Goal: Communication & Community: Answer question/provide support

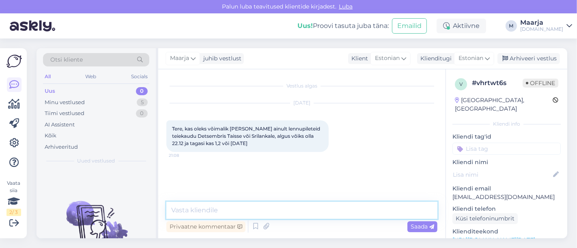
click at [208, 216] on textarea at bounding box center [301, 210] width 271 height 17
click at [213, 209] on textarea at bounding box center [301, 210] width 271 height 17
drag, startPoint x: 202, startPoint y: 213, endPoint x: 213, endPoint y: 217, distance: 11.8
click at [213, 217] on textarea "Tere, ikka on, mitmele reisijale pakkumist soovite?" at bounding box center [301, 210] width 271 height 17
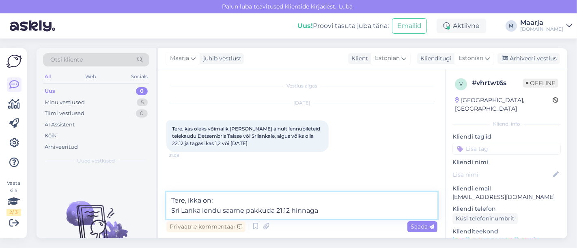
paste textarea "1 959"
click at [325, 213] on textarea "Tere, ikka on: Sri Lanka lendu saame pakkuda 21.12 hinnaga 1 959" at bounding box center [301, 205] width 271 height 27
click at [353, 211] on textarea "Tere, ikka on: Sri Lanka lendu saame pakkuda 21.12 hinnaga 1959" at bounding box center [301, 205] width 271 height 27
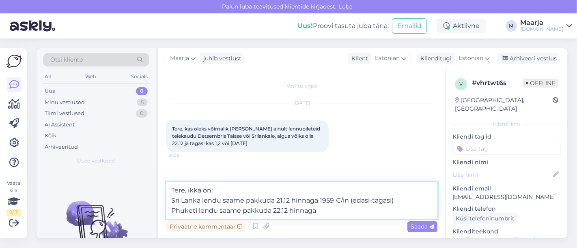
paste textarea "1 499"
click at [321, 211] on textarea "Tere, ikka on: Sri Lanka lendu saame pakkuda 21.12 hinnaga 1959 €/in (edasi-tag…" at bounding box center [301, 200] width 271 height 37
click at [337, 211] on textarea "Tere, ikka on: Sri Lanka lendu saame pakkuda 21.12 hinnaga 1959 €/in (edasi-tag…" at bounding box center [301, 200] width 271 height 37
click at [370, 213] on textarea "Tere, ikka on: Sri Lanka lendu saame pakkuda 21.12 hinnaga 1959 €/in (edasi-tag…" at bounding box center [301, 200] width 271 height 37
click at [390, 213] on textarea "Tere, ikka on: Sri Lanka lendu saame pakkuda 21.12 hinnaga 1959 €/in (edasi-tag…" at bounding box center [301, 200] width 271 height 37
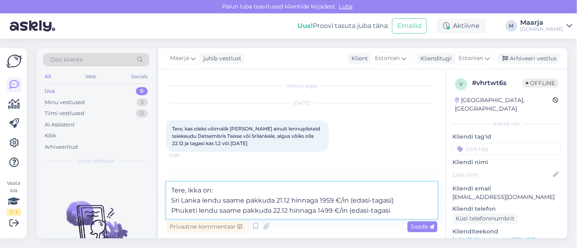
type textarea "Tere, ikka on: Sri Lanka lendu saame pakkuda 21.12 hinnaga 1959 €/in (edasi-tag…"
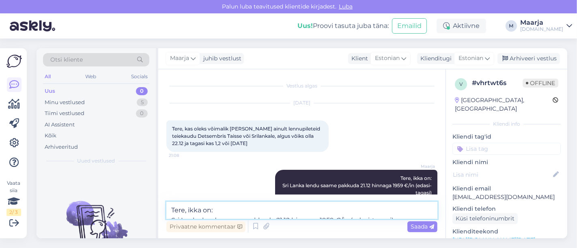
scroll to position [30, 0]
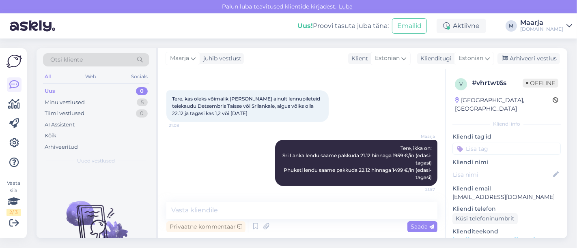
click at [537, 60] on div "Arhiveeri vestlus" at bounding box center [529, 58] width 63 height 11
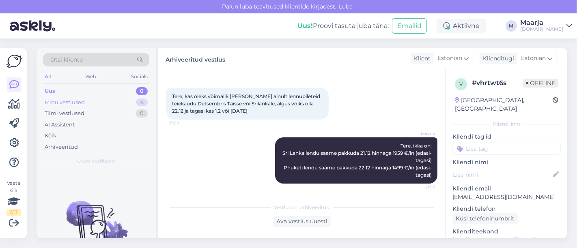
click at [79, 101] on div "Minu vestlused" at bounding box center [65, 103] width 40 height 8
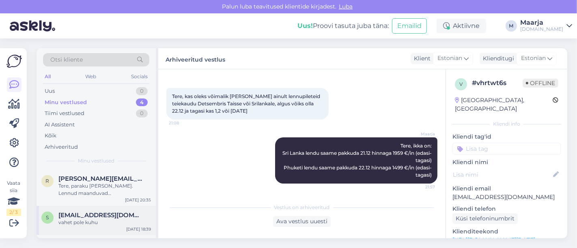
scroll to position [61, 0]
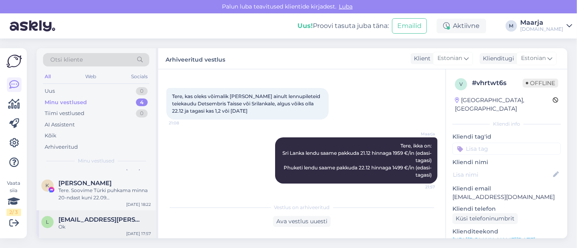
click at [89, 219] on span "[EMAIL_ADDRESS][PERSON_NAME][DOMAIN_NAME]" at bounding box center [100, 219] width 84 height 7
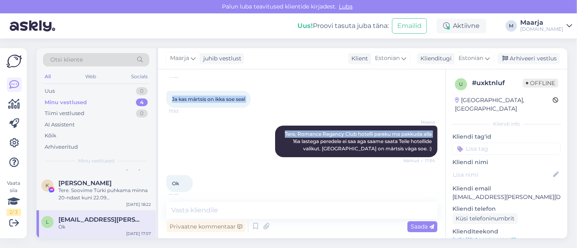
scroll to position [197, 0]
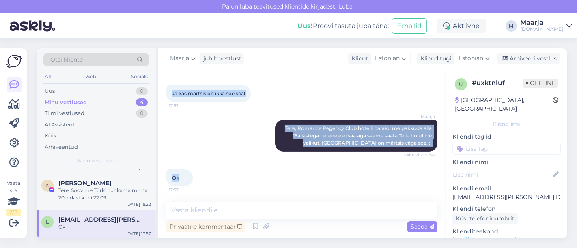
drag, startPoint x: 172, startPoint y: 129, endPoint x: 189, endPoint y: 179, distance: 52.8
click at [189, 179] on div "Vestlus algas [DATE] Tere 17:49 Sooviks pakkumist perele kaks [PERSON_NAME] täi…" at bounding box center [305, 136] width 278 height 117
copy div "Tere 17:49 [PERSON_NAME] pakkumist perele kaks [PERSON_NAME] täiskasvanut ja ük…"
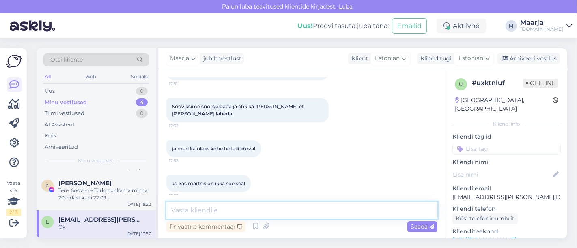
click at [257, 210] on textarea at bounding box center [301, 210] width 271 height 17
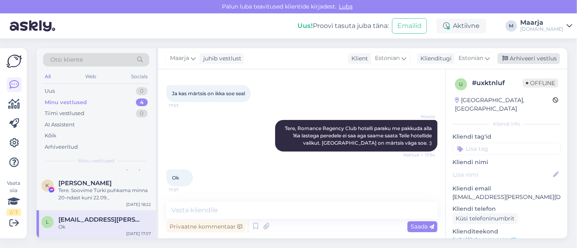
click at [525, 60] on div "Arhiveeri vestlus" at bounding box center [529, 58] width 63 height 11
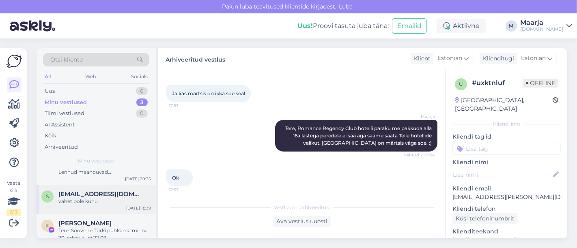
scroll to position [32, 0]
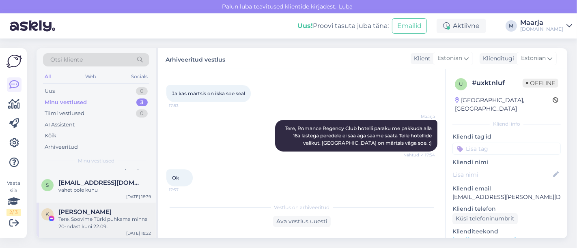
click at [95, 209] on span "[PERSON_NAME]" at bounding box center [84, 212] width 53 height 7
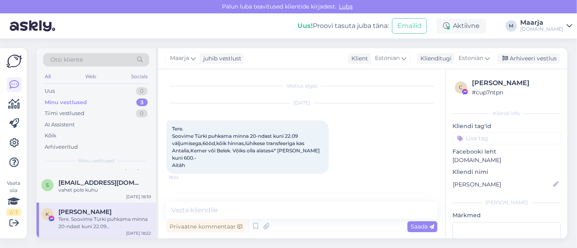
scroll to position [0, 0]
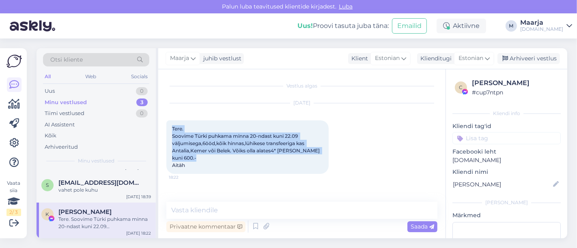
drag, startPoint x: 170, startPoint y: 128, endPoint x: 190, endPoint y: 158, distance: 35.9
click at [190, 158] on div "Tere. Soovime Türki puhkama minna 20-ndast kuni 22.09 väljumisega,6ööd,kõik hin…" at bounding box center [247, 148] width 162 height 54
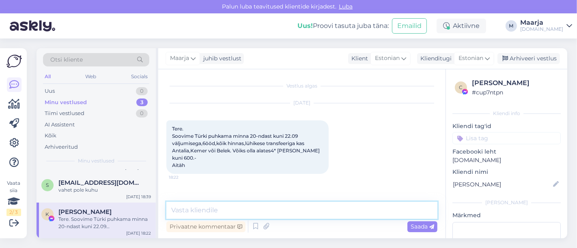
click at [207, 217] on textarea at bounding box center [301, 210] width 271 height 17
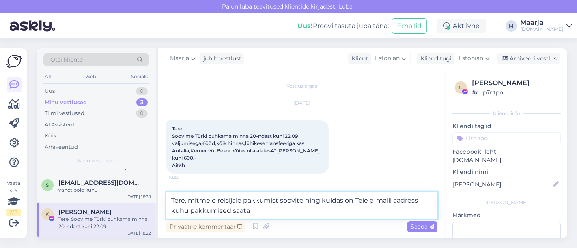
type textarea "Tere, mitmele reisijale pakkumist soovite ning kuidas on Teie e-maili aadress k…"
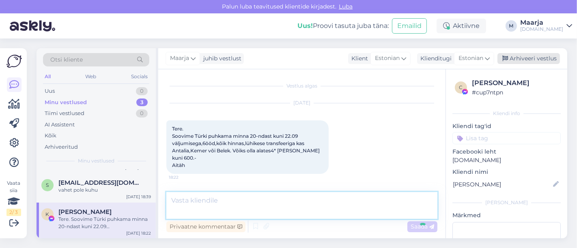
scroll to position [23, 0]
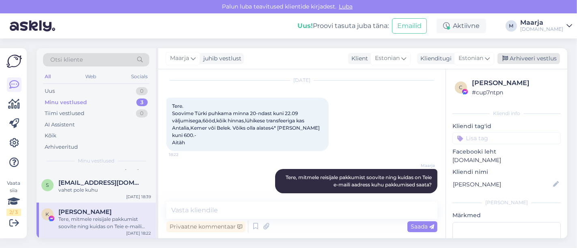
click at [534, 55] on div "Arhiveeri vestlus" at bounding box center [529, 58] width 63 height 11
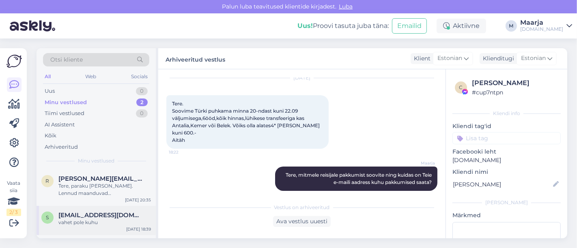
click at [73, 218] on span "[EMAIL_ADDRESS][DOMAIN_NAME]" at bounding box center [100, 215] width 84 height 7
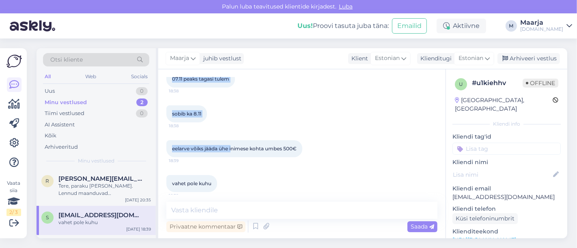
scroll to position [190, 0]
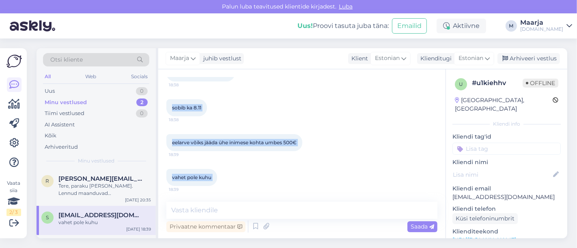
drag, startPoint x: 170, startPoint y: 125, endPoint x: 222, endPoint y: 174, distance: 72.4
click at [222, 174] on div "Vestlus algas [DATE] Tervist sooviks teilt reisipakkumisi egiptusesse [DATE]-[D…" at bounding box center [305, 136] width 278 height 117
copy div "Tervist sooviks teilt reisipakkumisi egiptusesse [DATE]-[DATE] 18:19 Ning plaan…"
click at [57, 144] on div "Arhiveeritud" at bounding box center [61, 147] width 33 height 8
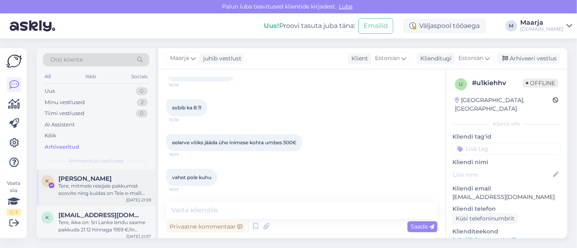
click at [93, 183] on div "Tere, mitmele reisijale pakkumist soovite ning kuidas on Teie e-maili aadress k…" at bounding box center [104, 190] width 93 height 15
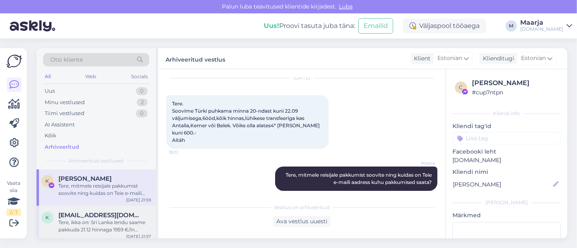
click at [91, 222] on div "Tere, ikka on: Sri Lanka lendu saame pakkuda 21.12 hinnaga 1959 €/in (edasi-tag…" at bounding box center [104, 226] width 93 height 15
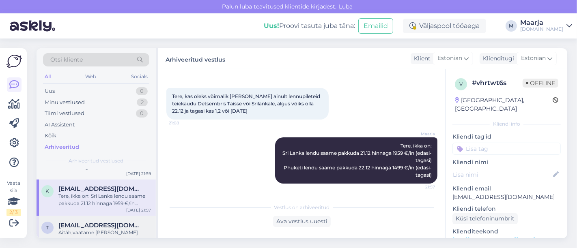
scroll to position [45, 0]
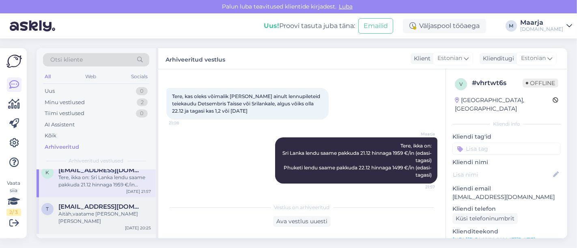
click at [89, 207] on span "[EMAIL_ADDRESS][DOMAIN_NAME]" at bounding box center [100, 206] width 84 height 7
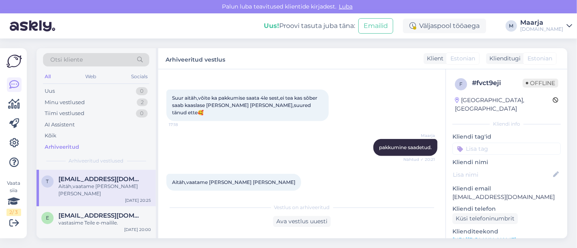
scroll to position [90, 0]
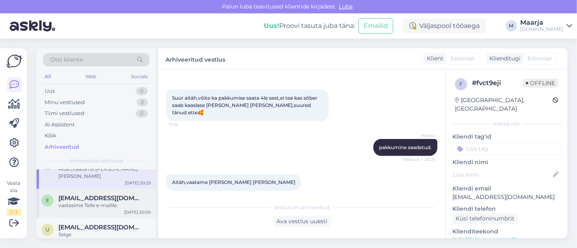
click at [83, 195] on span "[EMAIL_ADDRESS][DOMAIN_NAME]" at bounding box center [100, 198] width 84 height 7
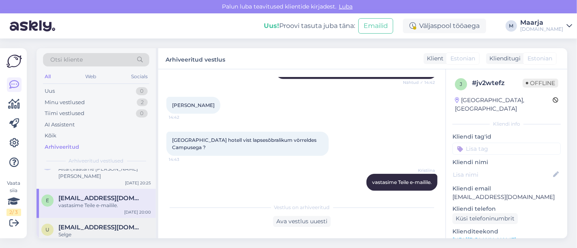
click at [80, 218] on div "U [EMAIL_ADDRESS][DOMAIN_NAME] Selge [DATE] 19:39" at bounding box center [96, 232] width 119 height 29
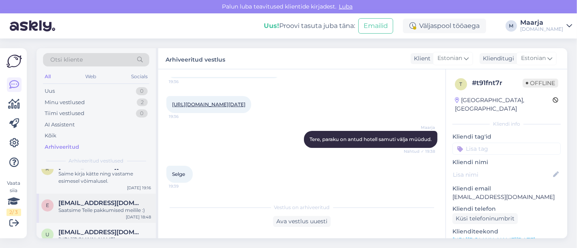
scroll to position [135, 0]
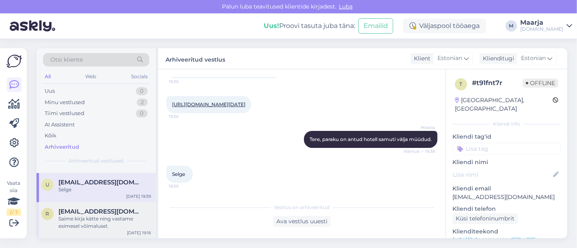
click at [90, 208] on span "[EMAIL_ADDRESS][DOMAIN_NAME]" at bounding box center [100, 211] width 84 height 7
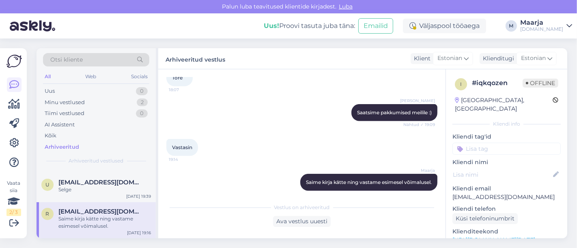
scroll to position [180, 0]
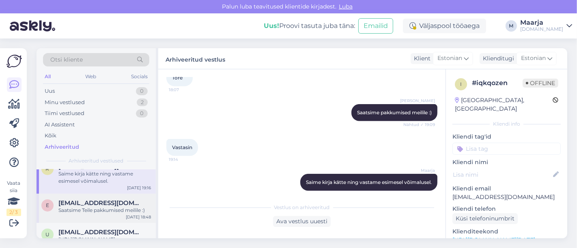
click at [88, 207] on div "Saatsime Teile pakkumised meilile :)" at bounding box center [104, 210] width 93 height 7
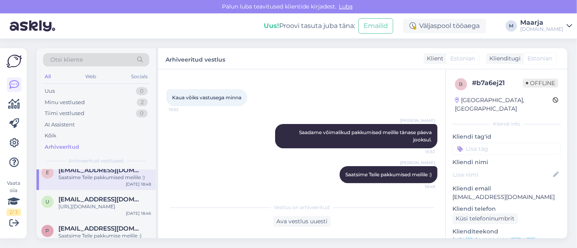
scroll to position [225, 0]
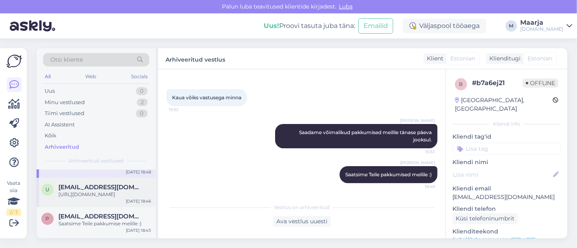
click at [81, 192] on div "U [EMAIL_ADDRESS][DOMAIN_NAME] [URL][DOMAIN_NAME] [DATE] 18:46" at bounding box center [96, 192] width 119 height 29
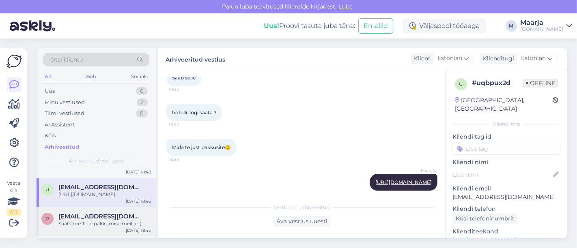
click at [86, 220] on div "Saatsime Teile pakkumise meilile :)" at bounding box center [104, 223] width 93 height 7
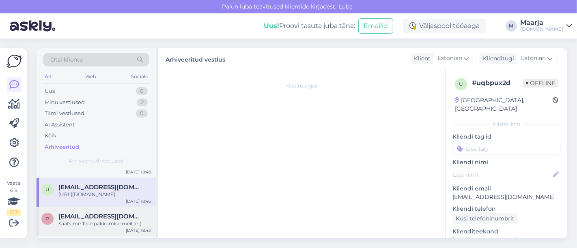
scroll to position [0, 0]
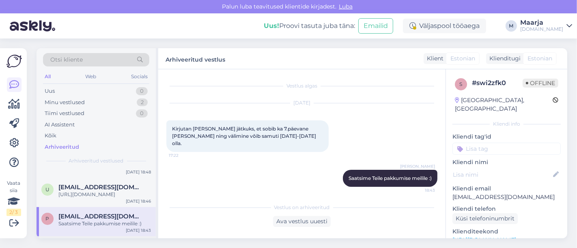
click at [90, 237] on div "l [EMAIL_ADDRESS][PERSON_NAME][DOMAIN_NAME] Ok [DATE] 17:57" at bounding box center [96, 251] width 119 height 29
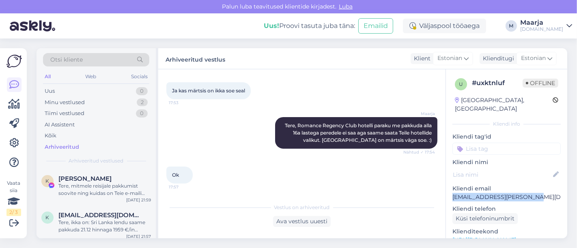
drag, startPoint x: 532, startPoint y: 189, endPoint x: 452, endPoint y: 192, distance: 80.0
click at [452, 192] on div "u # uxktnluf Offline [GEOGRAPHIC_DATA], [GEOGRAPHIC_DATA] Kliendi info Kliendi …" at bounding box center [506, 240] width 121 height 342
copy p "[EMAIL_ADDRESS][PERSON_NAME][DOMAIN_NAME]"
click at [89, 98] on div "Minu vestlused 2" at bounding box center [96, 102] width 106 height 11
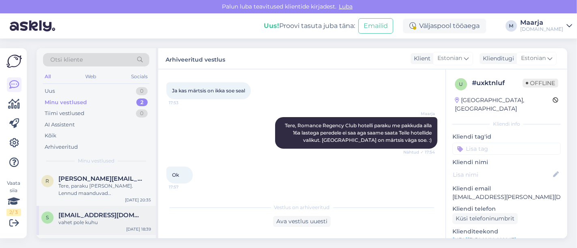
click at [104, 215] on span "[EMAIL_ADDRESS][DOMAIN_NAME]" at bounding box center [100, 215] width 84 height 7
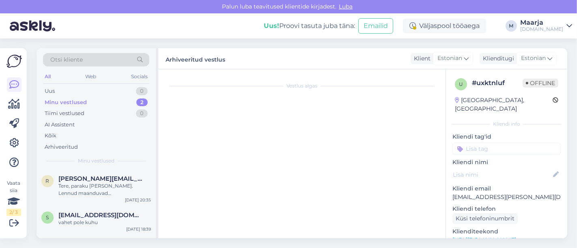
scroll to position [190, 0]
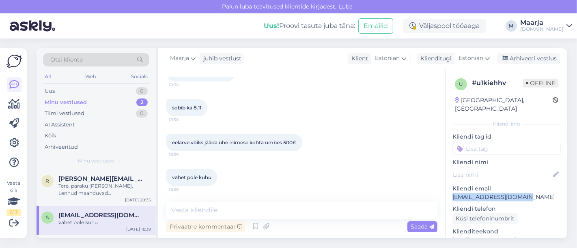
drag, startPoint x: 504, startPoint y: 188, endPoint x: 449, endPoint y: 188, distance: 54.8
click at [449, 188] on div "u # u1kiehhv Offline [GEOGRAPHIC_DATA], [GEOGRAPHIC_DATA] Kliendi info Kliendi …" at bounding box center [506, 240] width 121 height 342
copy p "[EMAIL_ADDRESS][DOMAIN_NAME]"
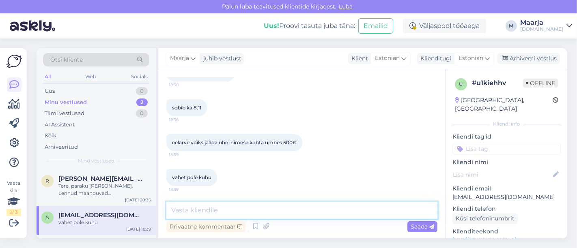
click at [228, 213] on textarea at bounding box center [301, 210] width 271 height 17
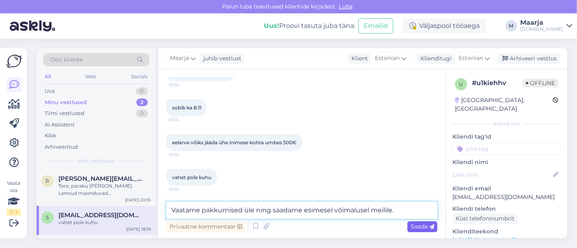
type textarea "Vaatame pakkumised üle ning saadame esimesel võimalusel meilile."
click at [427, 225] on span "Saada" at bounding box center [423, 226] width 24 height 7
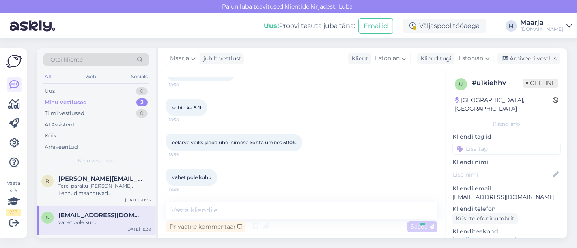
scroll to position [232, 0]
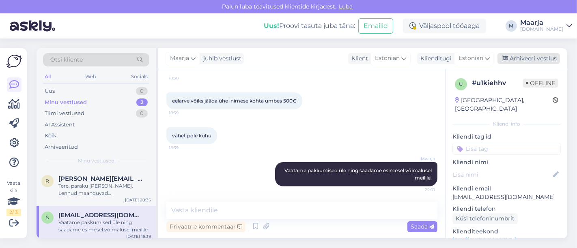
click at [525, 60] on div "Arhiveeri vestlus" at bounding box center [529, 58] width 63 height 11
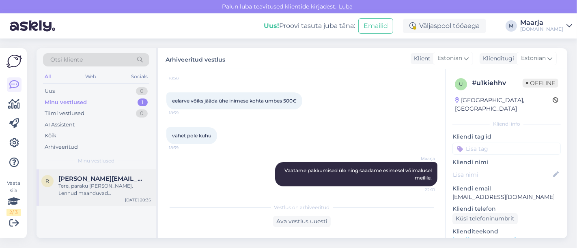
click at [101, 193] on div "Tere, paraku [PERSON_NAME]. Lennud maanduvad [PERSON_NAME] [GEOGRAPHIC_DATA] le…" at bounding box center [104, 190] width 93 height 15
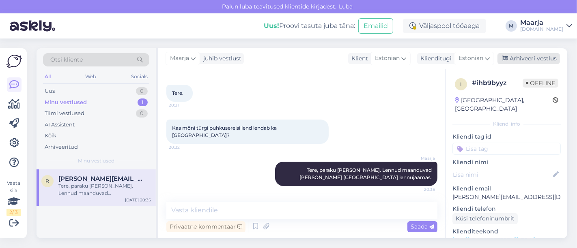
click at [528, 58] on div "Arhiveeri vestlus" at bounding box center [529, 58] width 63 height 11
